Goal: Find contact information: Obtain details needed to contact an individual or organization

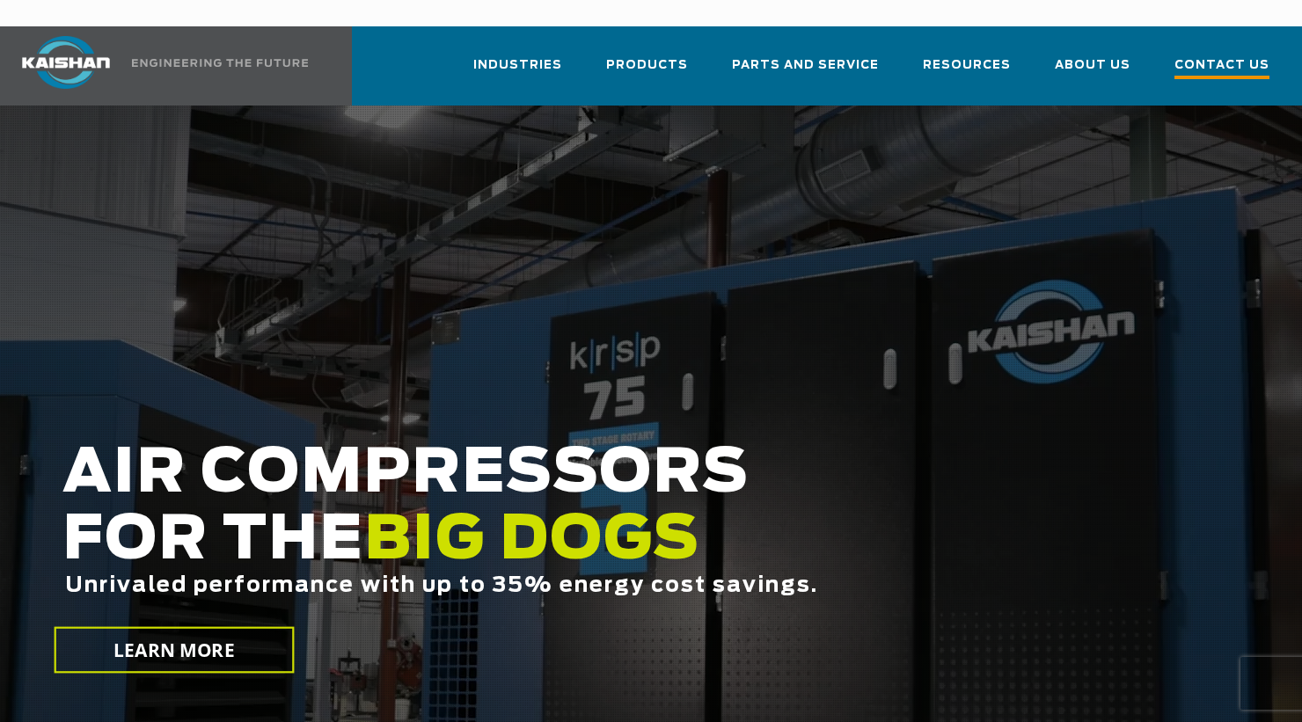
click at [1224, 55] on span "Contact Us" at bounding box center [1221, 67] width 95 height 24
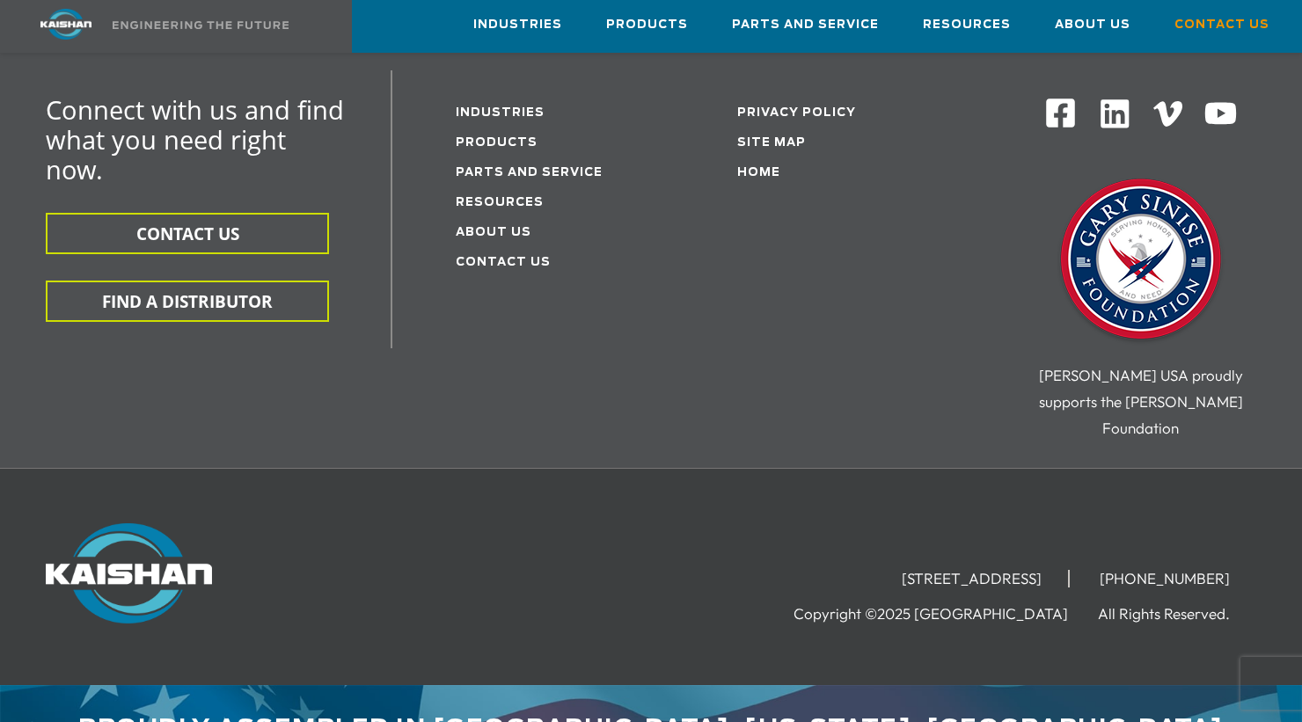
scroll to position [597, 0]
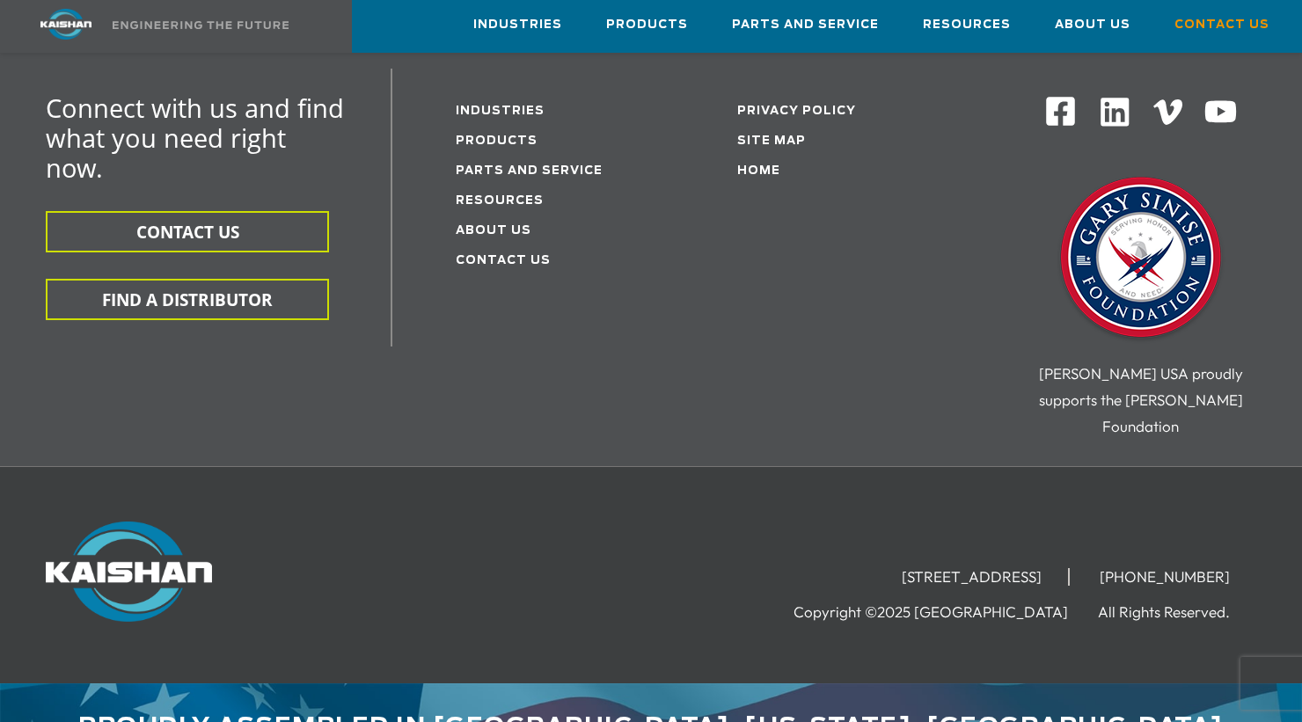
drag, startPoint x: 1077, startPoint y: 515, endPoint x: 854, endPoint y: 513, distance: 222.6
click at [875, 563] on ul "[STREET_ADDRESS] [PHONE_NUMBER]" at bounding box center [1065, 576] width 381 height 26
copy li "[STREET_ADDRESS]"
click at [1207, 568] on li "[PHONE_NUMBER]" at bounding box center [1164, 577] width 183 height 18
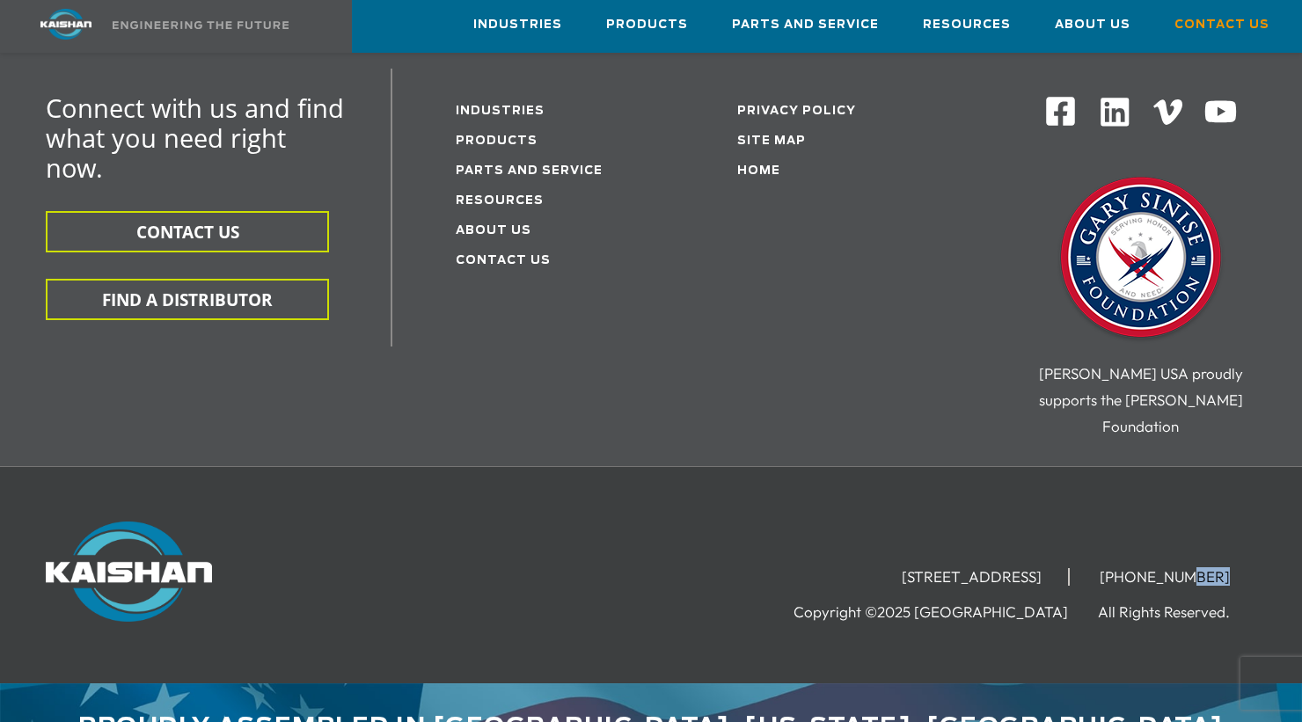
click at [1207, 568] on li "[PHONE_NUMBER]" at bounding box center [1164, 577] width 183 height 18
copy div "[STREET_ADDRESS] [PHONE_NUMBER]"
click at [1213, 568] on li "[PHONE_NUMBER]" at bounding box center [1164, 577] width 183 height 18
drag, startPoint x: 1231, startPoint y: 523, endPoint x: 1131, endPoint y: 523, distance: 99.4
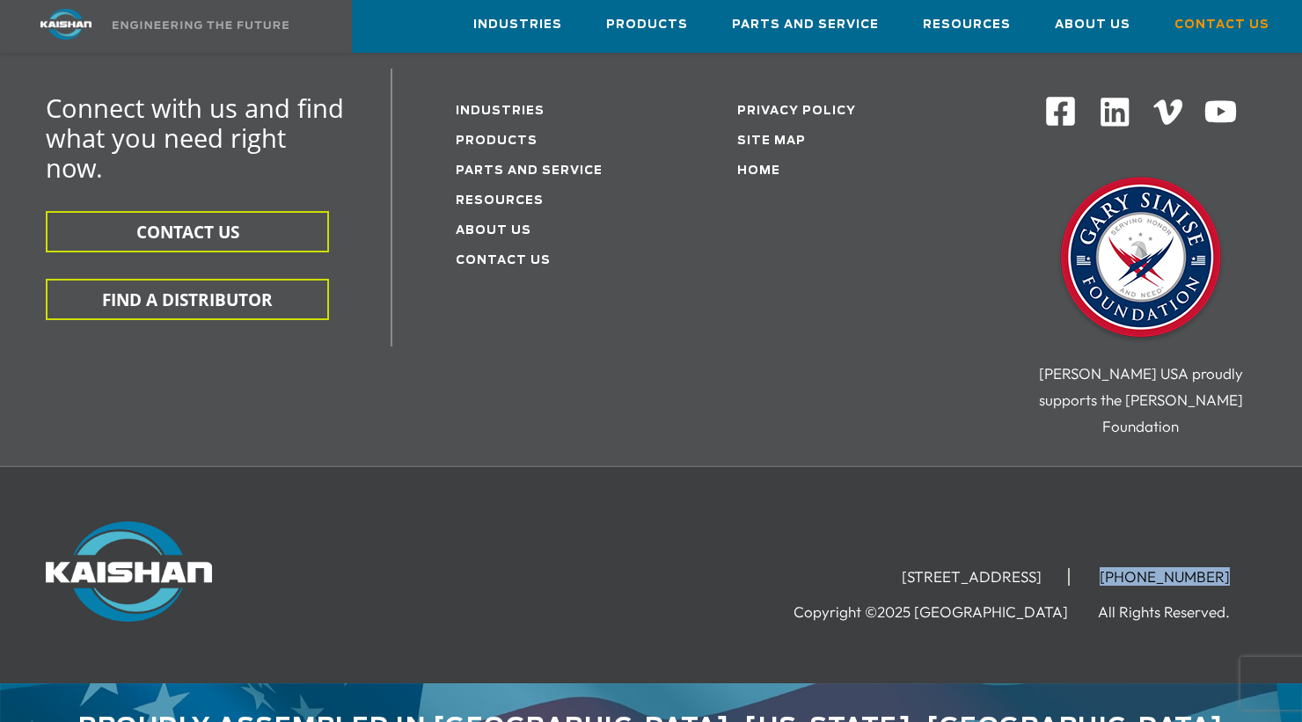
click at [1131, 568] on li "[PHONE_NUMBER]" at bounding box center [1164, 577] width 183 height 18
copy li "[PHONE_NUMBER]"
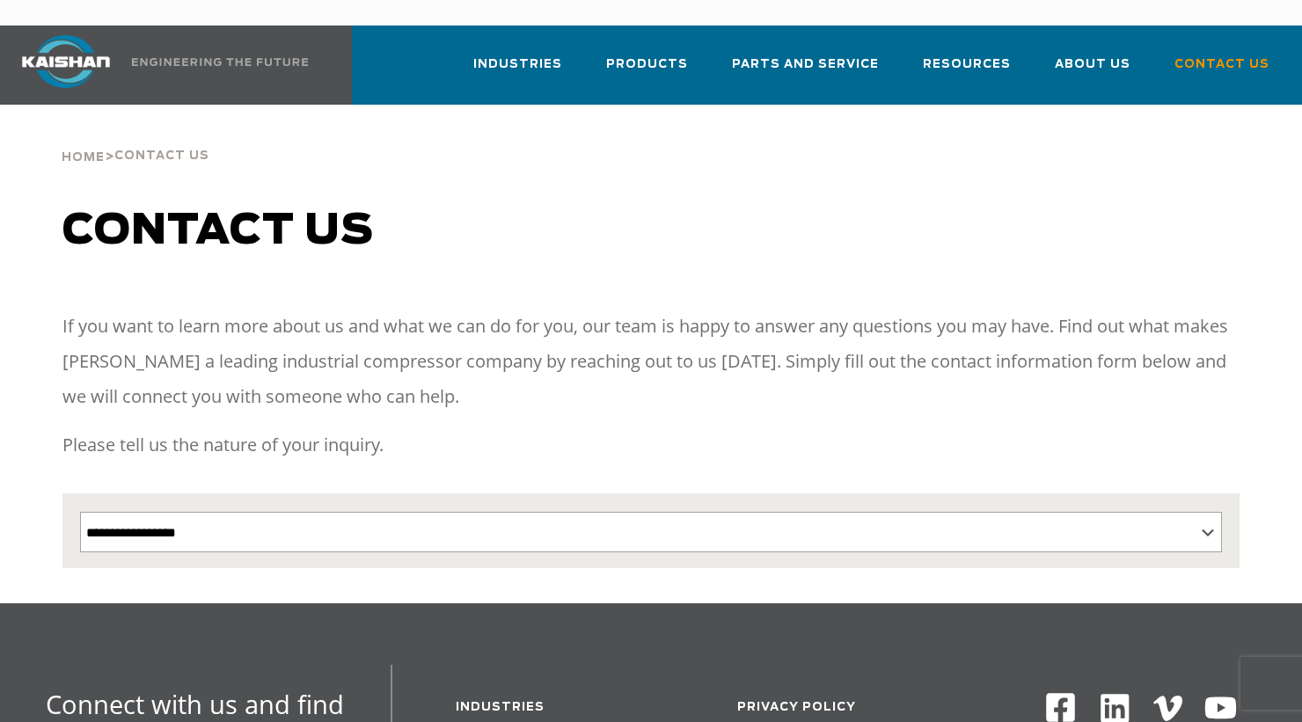
scroll to position [0, 0]
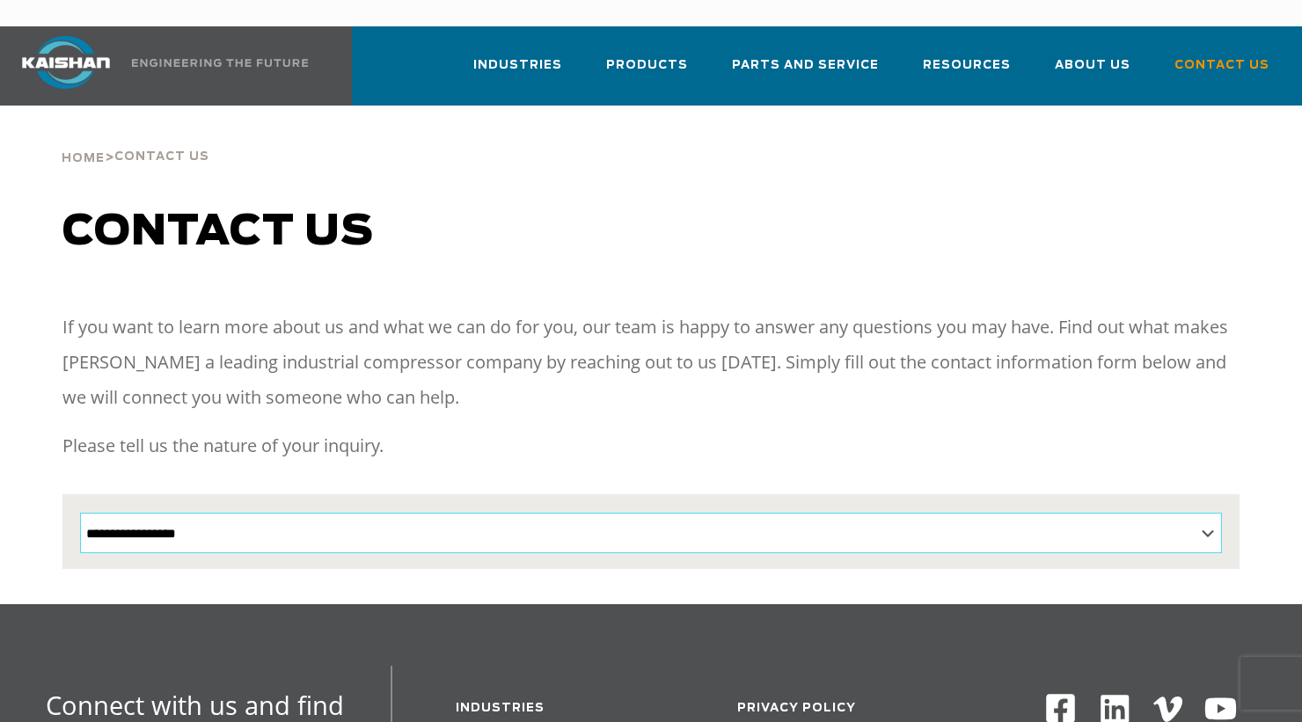
click at [150, 513] on select "**********" at bounding box center [651, 533] width 1142 height 40
select select "**********"
click at [80, 513] on select "**********" at bounding box center [651, 533] width 1142 height 40
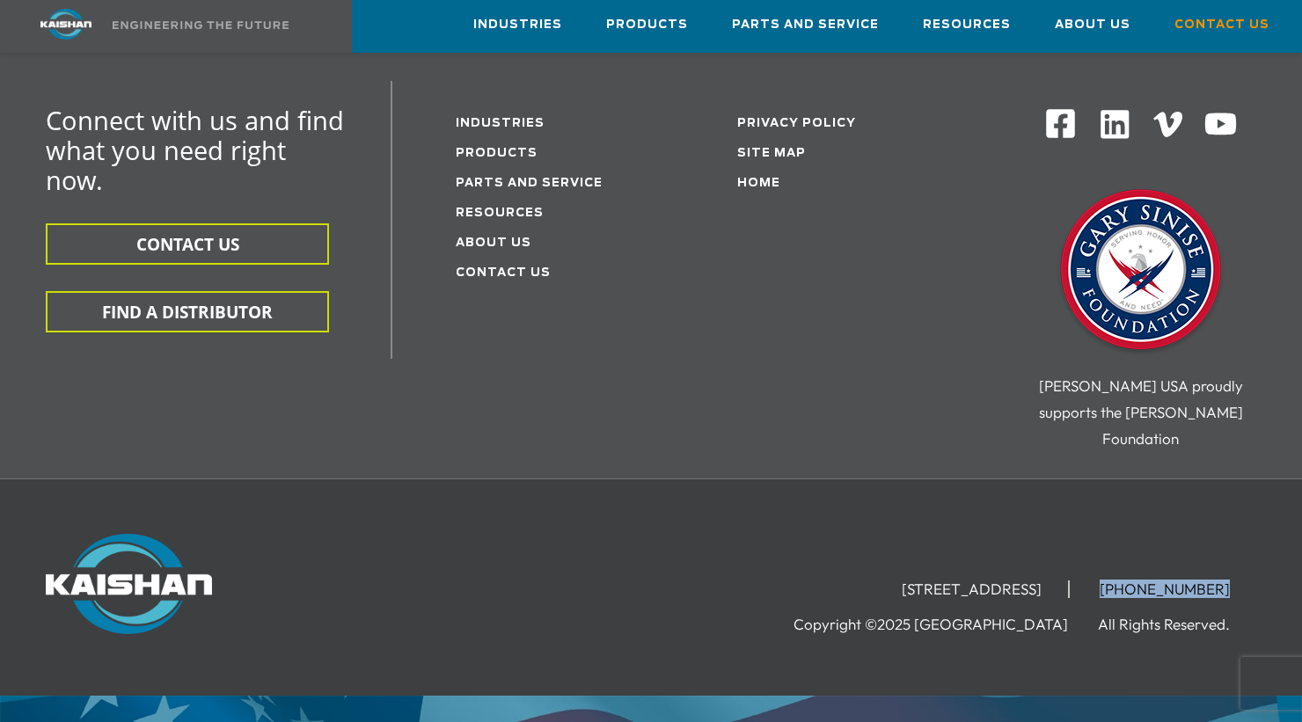
scroll to position [1319, 0]
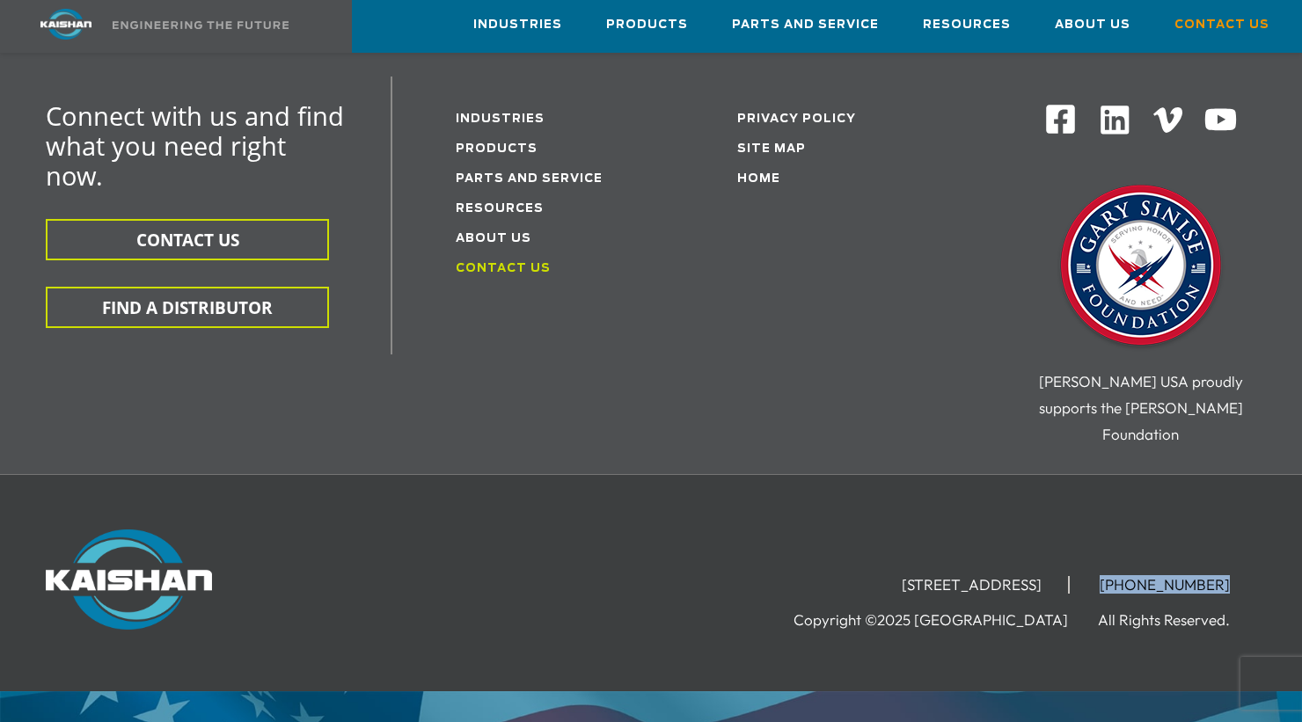
click at [514, 263] on link "Contact Us" at bounding box center [503, 268] width 95 height 11
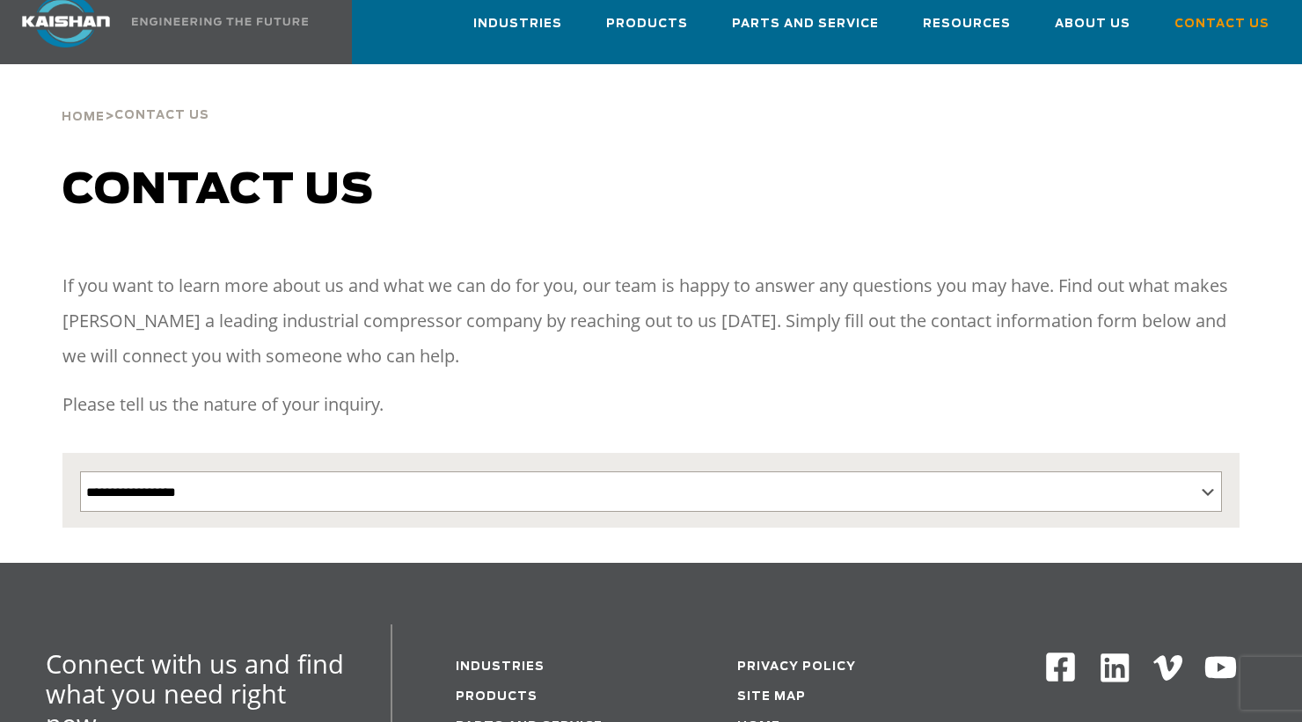
scroll to position [528, 0]
